Goal: Check status: Check status

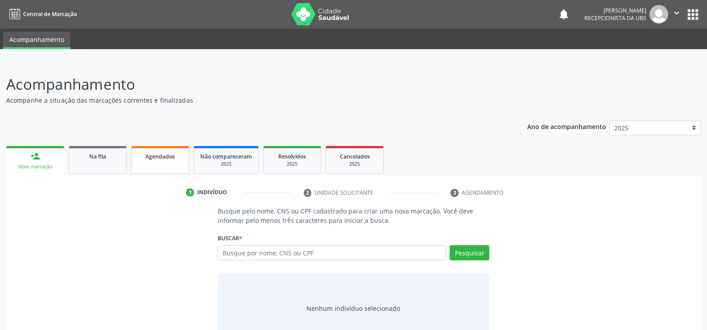
click at [171, 153] on span "Agendados" at bounding box center [159, 157] width 29 height 8
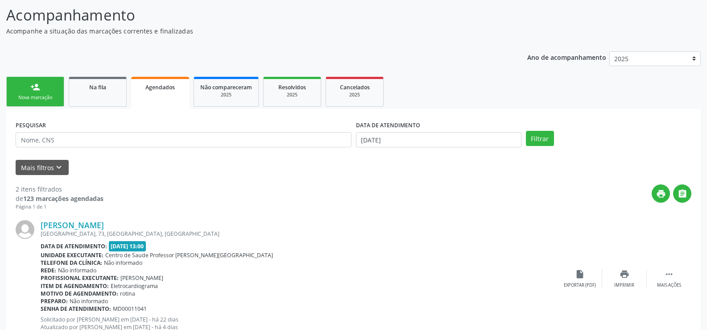
scroll to position [69, 0]
click at [545, 139] on button "Filtrar" at bounding box center [540, 138] width 28 height 15
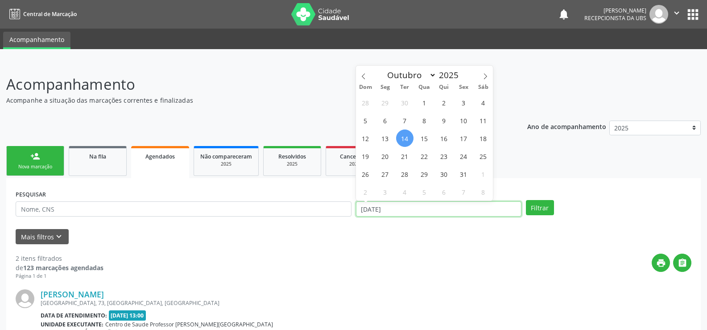
click at [402, 203] on input "[DATE]" at bounding box center [439, 208] width 166 height 15
click at [457, 176] on span "31" at bounding box center [463, 173] width 17 height 17
type input "[DATE]"
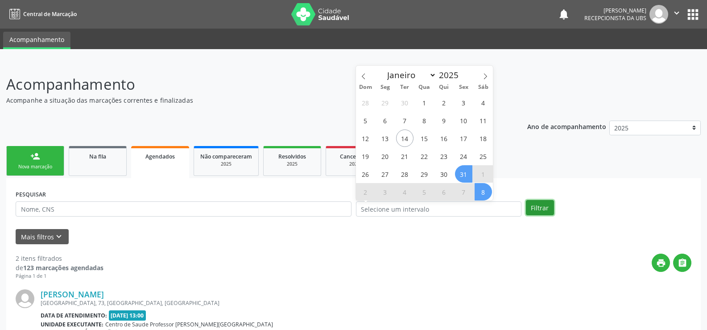
click at [535, 205] on button "Filtrar" at bounding box center [540, 207] width 28 height 15
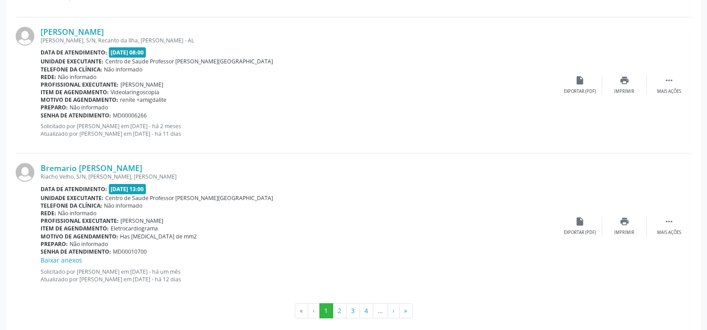
scroll to position [2036, 0]
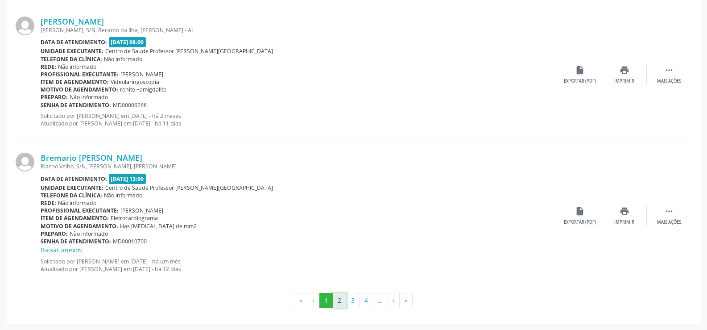
click at [339, 300] on button "2" at bounding box center [340, 300] width 14 height 15
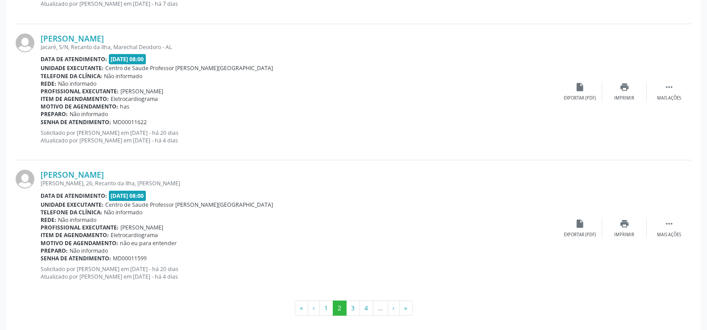
scroll to position [2046, 0]
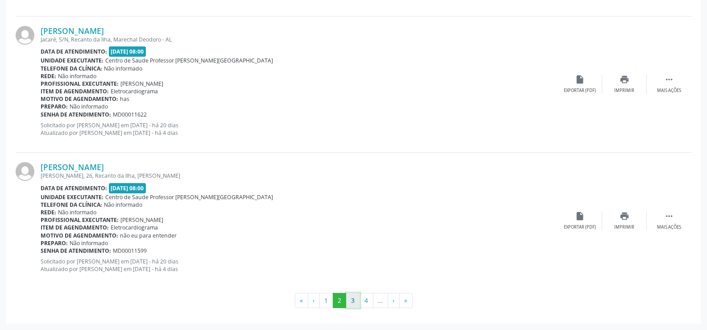
click at [357, 303] on button "3" at bounding box center [353, 300] width 14 height 15
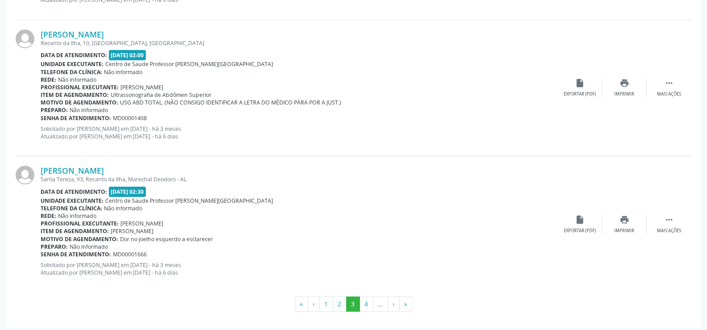
scroll to position [2027, 0]
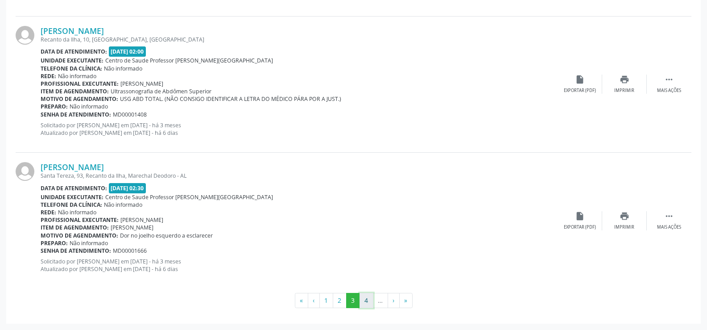
click at [365, 303] on button "4" at bounding box center [367, 300] width 14 height 15
click at [365, 306] on button "5" at bounding box center [367, 300] width 14 height 15
click at [361, 303] on button "6" at bounding box center [367, 300] width 14 height 15
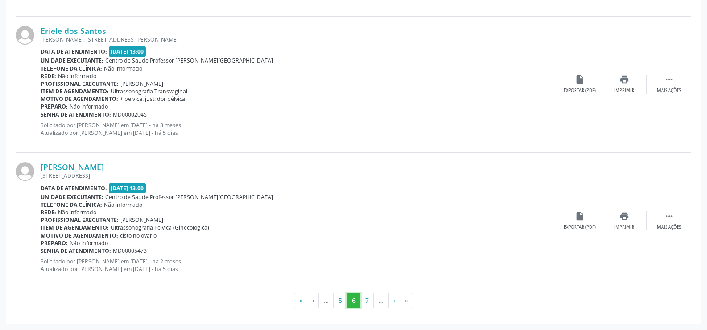
click at [360, 296] on button "6" at bounding box center [354, 300] width 14 height 15
click at [369, 301] on button "7" at bounding box center [367, 300] width 14 height 15
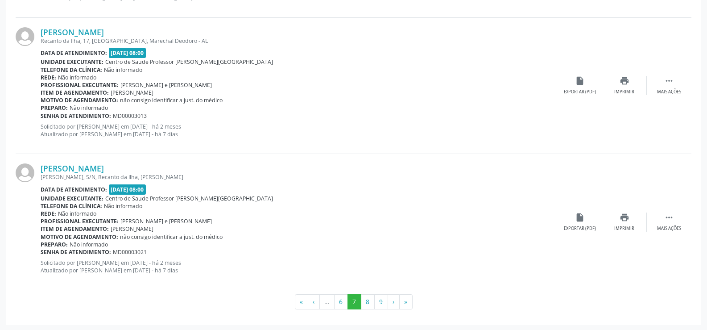
scroll to position [2065, 0]
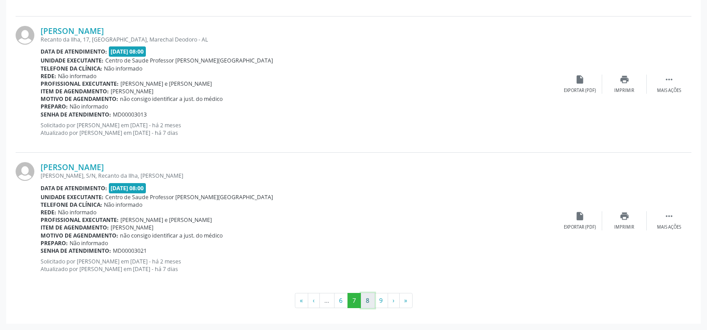
click at [366, 294] on button "8" at bounding box center [368, 300] width 14 height 15
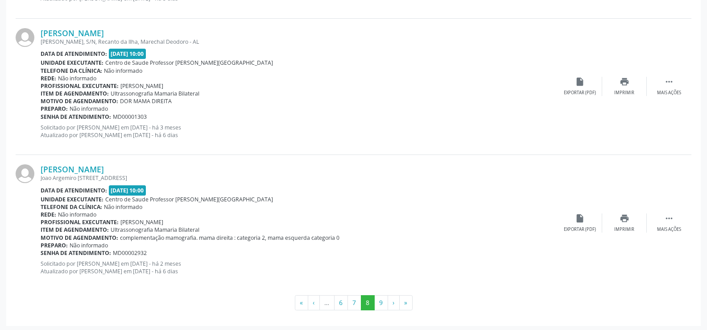
scroll to position [2027, 0]
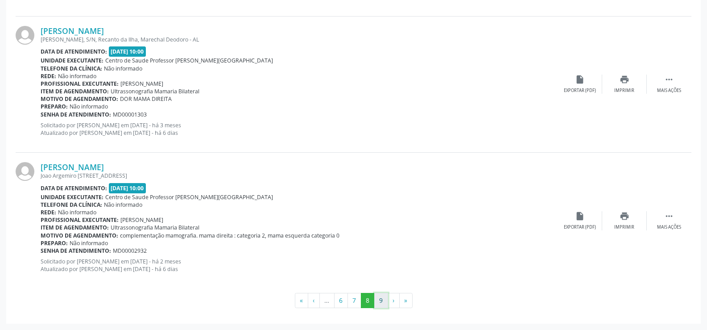
click at [377, 299] on button "9" at bounding box center [381, 300] width 14 height 15
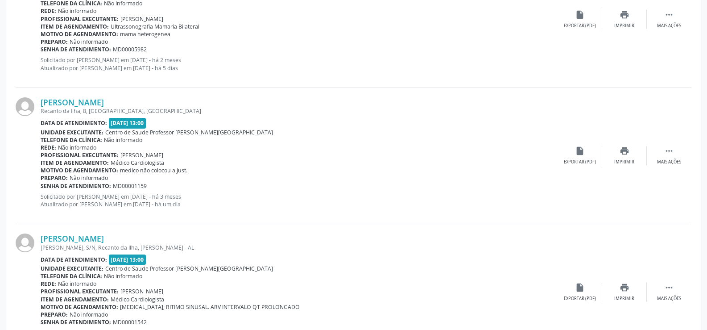
scroll to position [392, 0]
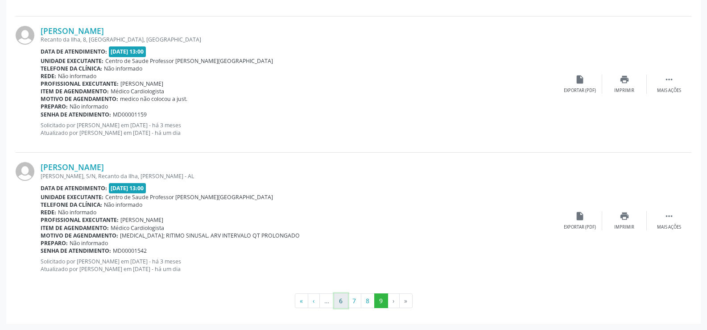
click at [341, 301] on button "6" at bounding box center [341, 300] width 14 height 15
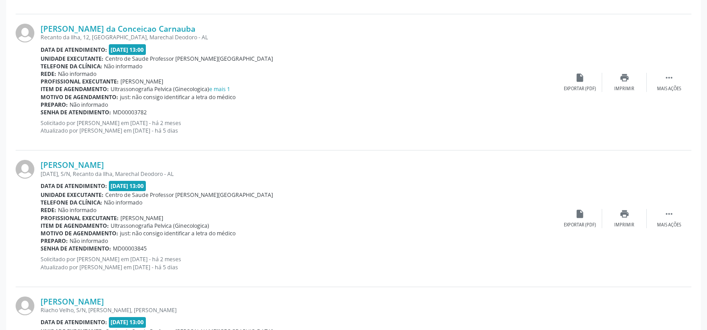
scroll to position [803, 0]
